Goal: Task Accomplishment & Management: Manage account settings

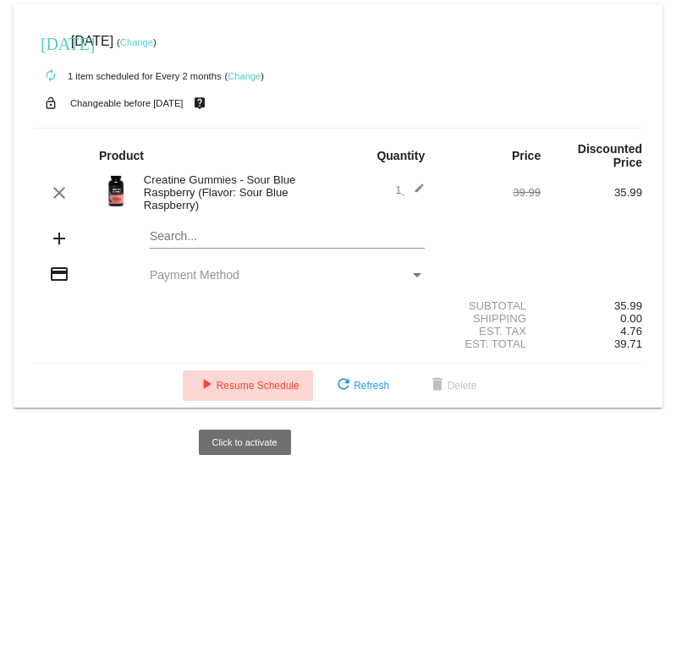
click at [277, 385] on button "play_arrow Resume Schedule" at bounding box center [248, 386] width 130 height 30
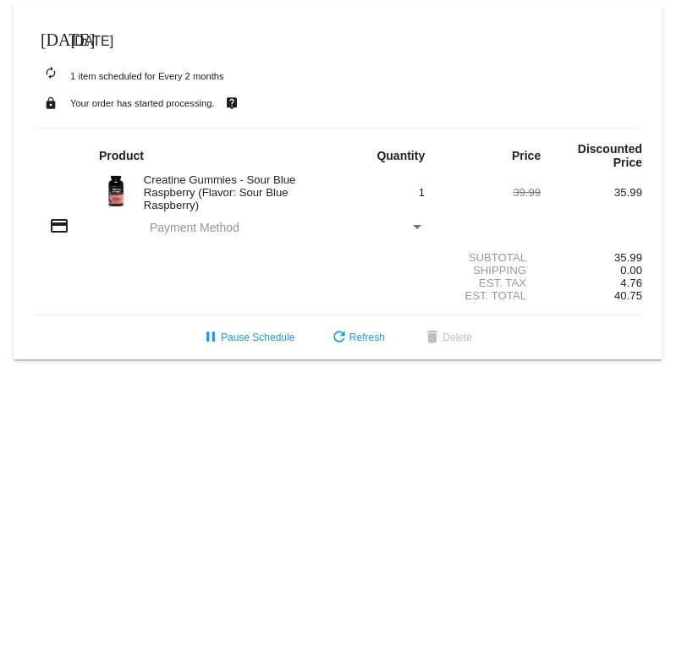
click at [391, 234] on div "Payment Method" at bounding box center [280, 228] width 260 height 14
click at [407, 227] on div "Payment Method" at bounding box center [280, 228] width 260 height 14
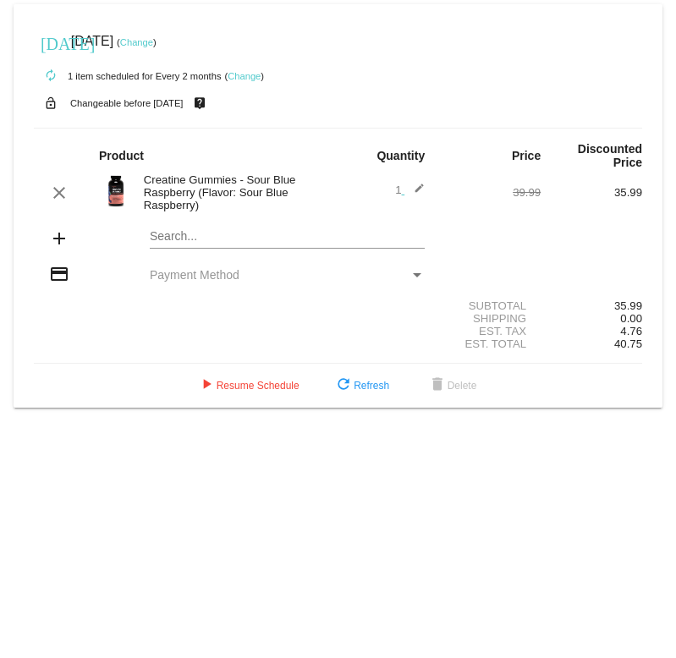
click at [367, 282] on div "Payment Method" at bounding box center [280, 275] width 260 height 14
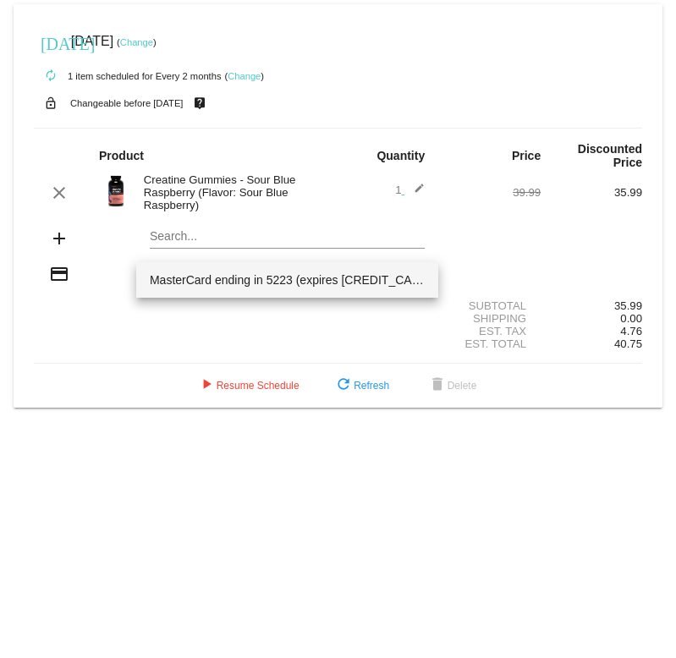
click at [325, 282] on span "MasterCard ending in 5223 (expires 05/28)" at bounding box center [287, 280] width 275 height 36
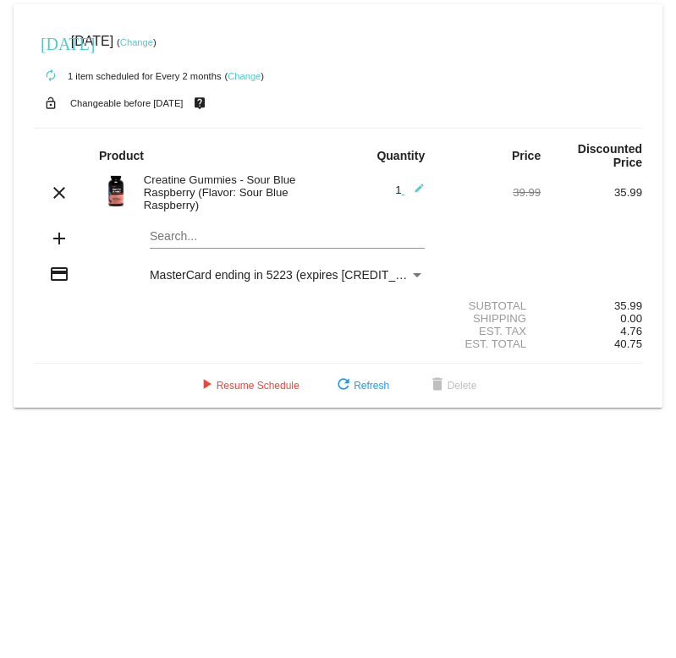
click at [153, 47] on link "Change" at bounding box center [136, 42] width 33 height 10
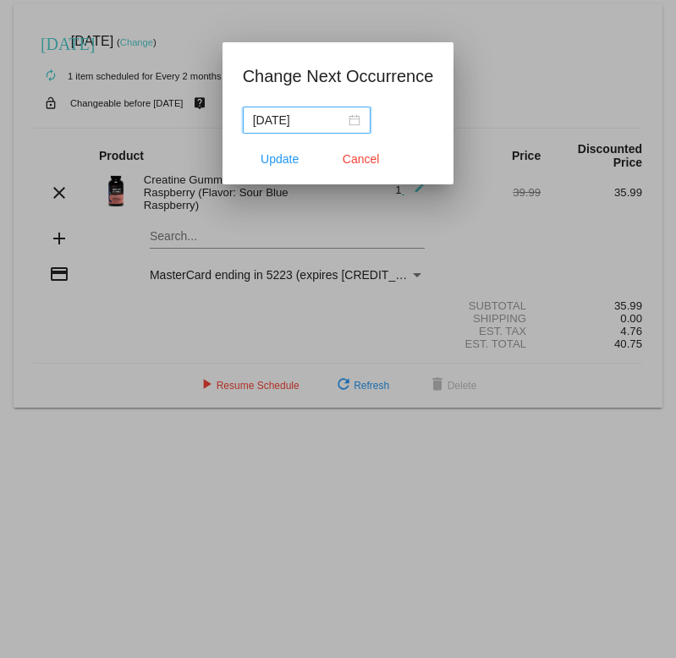
click at [339, 119] on div "2025-09-14" at bounding box center [306, 120] width 107 height 19
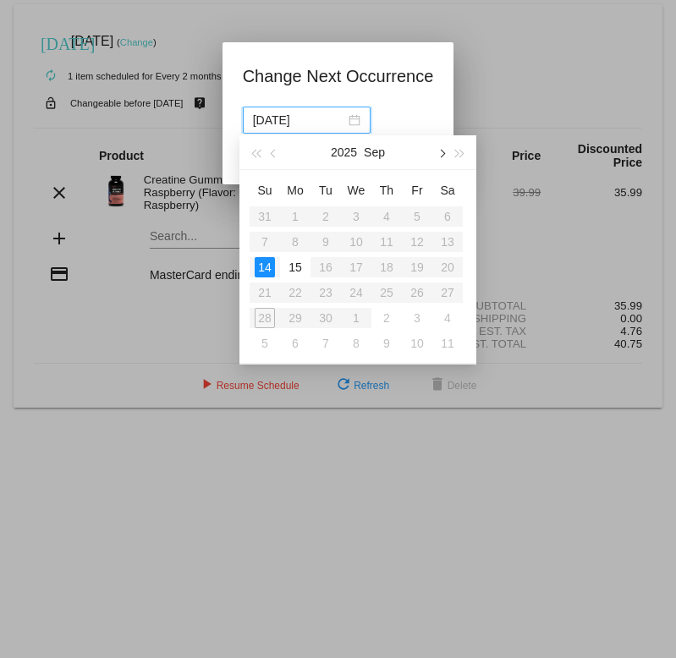
click at [449, 152] on button "button" at bounding box center [440, 152] width 19 height 34
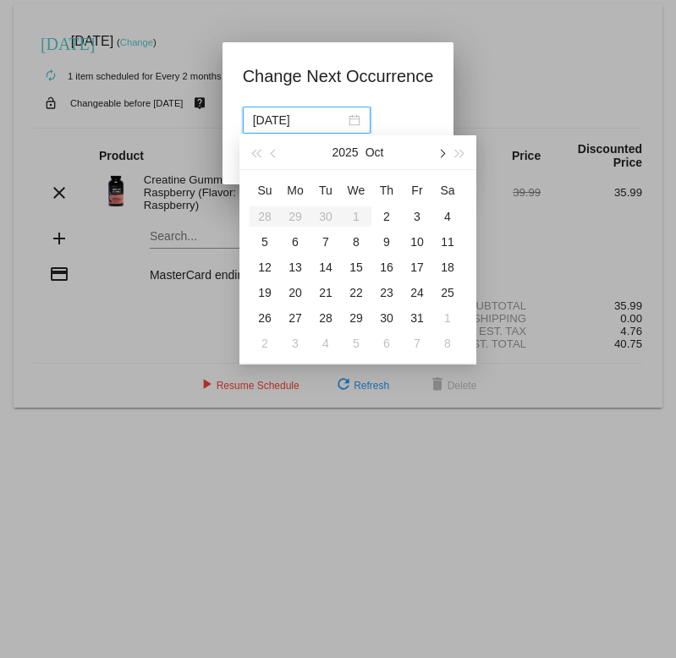
click at [438, 160] on button "button" at bounding box center [440, 152] width 19 height 34
click at [379, 295] on div "20" at bounding box center [386, 293] width 20 height 20
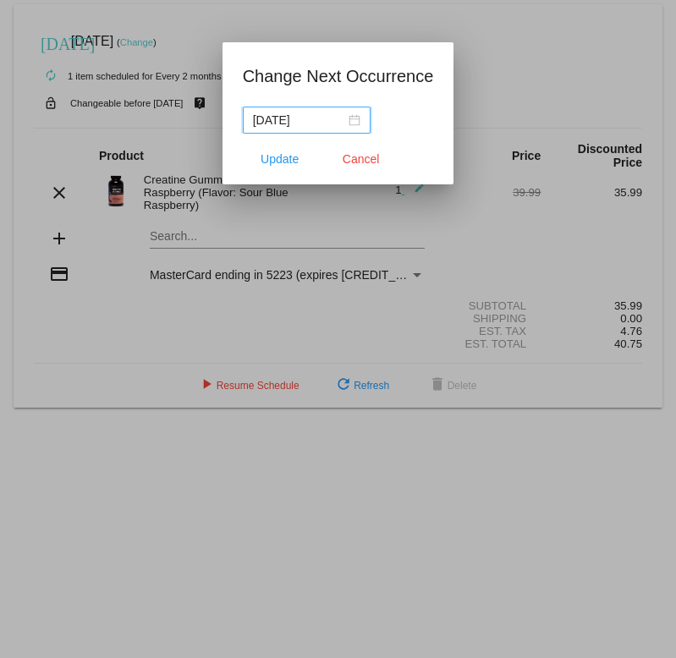
click at [349, 115] on nz-date-picker "2025-11-20" at bounding box center [307, 120] width 128 height 27
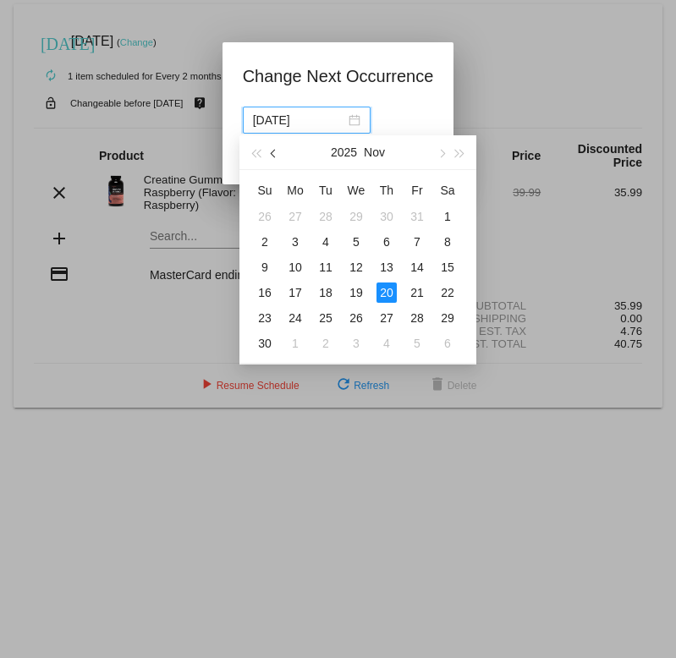
click at [276, 156] on button "button" at bounding box center [274, 152] width 19 height 34
click at [304, 289] on div "20" at bounding box center [295, 293] width 20 height 20
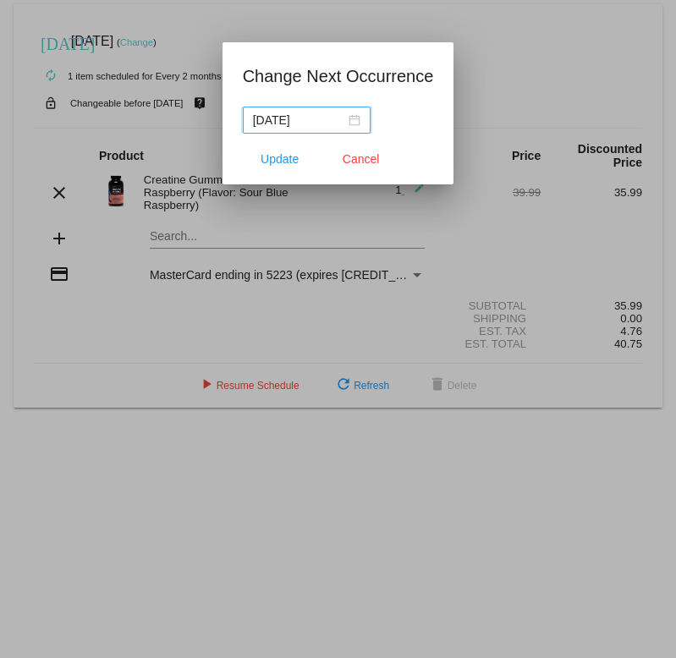
click at [341, 124] on div "2025-10-20" at bounding box center [306, 120] width 107 height 19
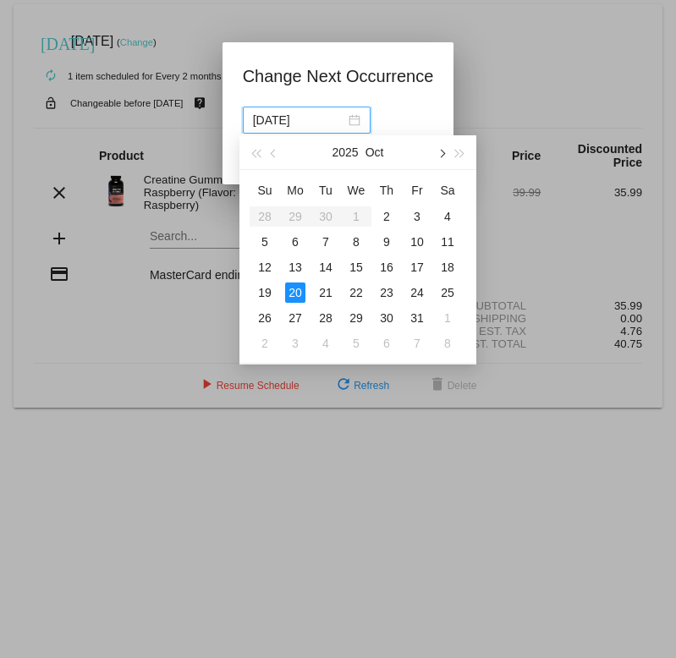
click at [439, 160] on button "button" at bounding box center [440, 152] width 19 height 34
click at [386, 291] on div "20" at bounding box center [386, 293] width 20 height 20
type input "2025-11-20"
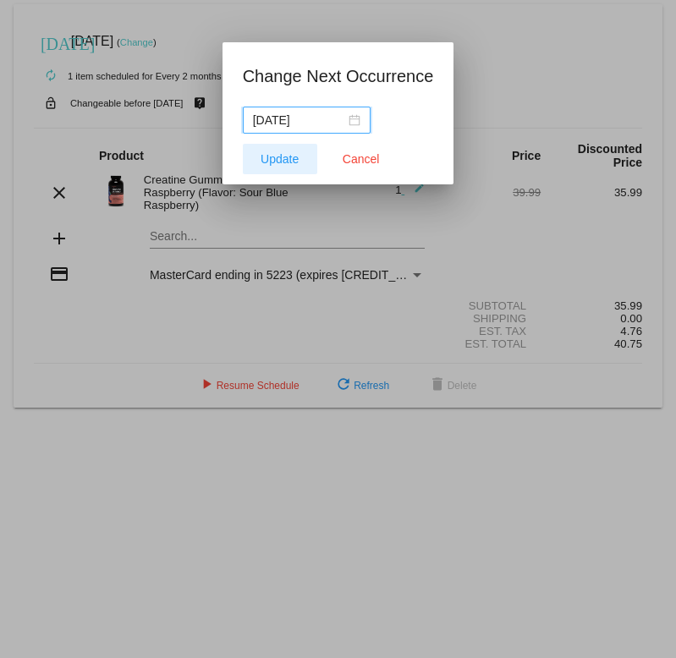
click at [288, 152] on span "Update" at bounding box center [280, 159] width 38 height 14
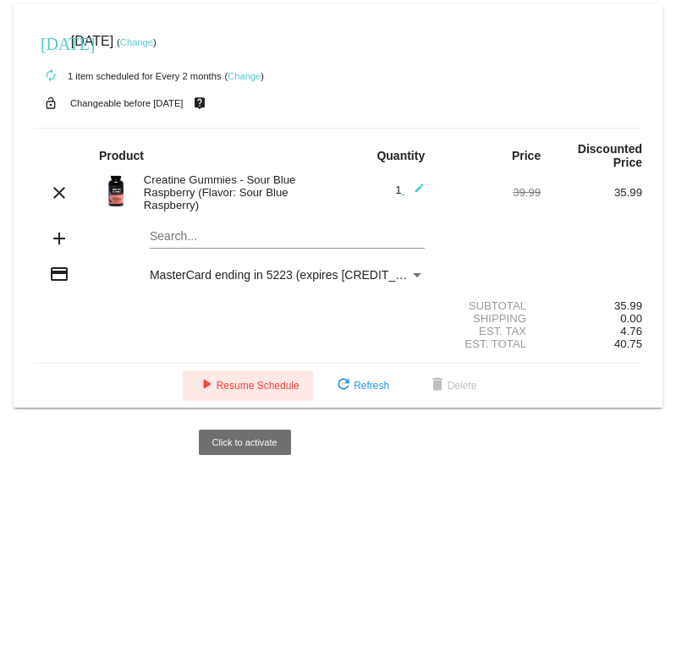
click at [252, 391] on span "play_arrow Resume Schedule" at bounding box center [247, 386] width 103 height 12
